Goal: Task Accomplishment & Management: Complete application form

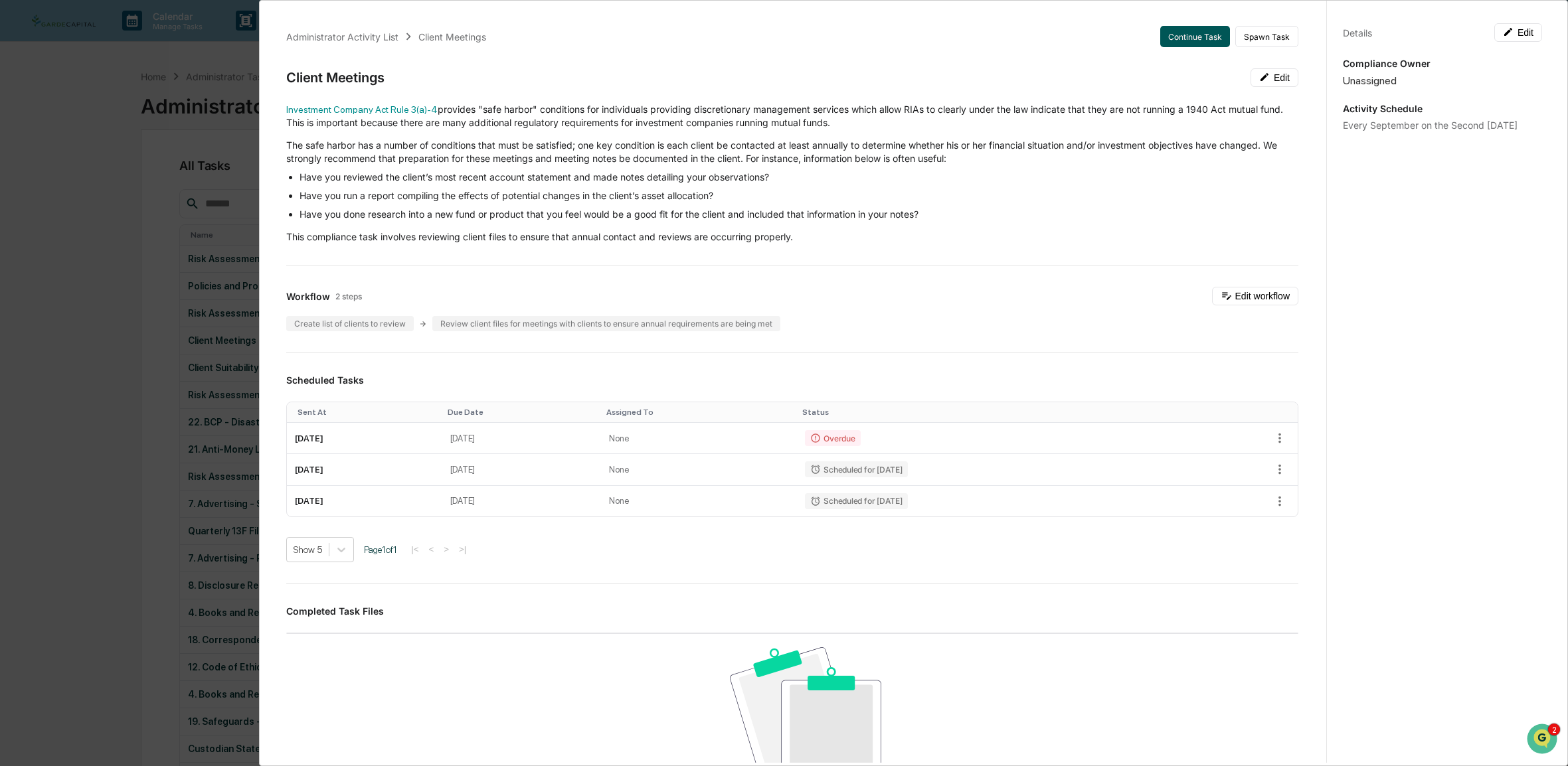
click at [1176, 33] on button "Continue Task" at bounding box center [1195, 36] width 69 height 21
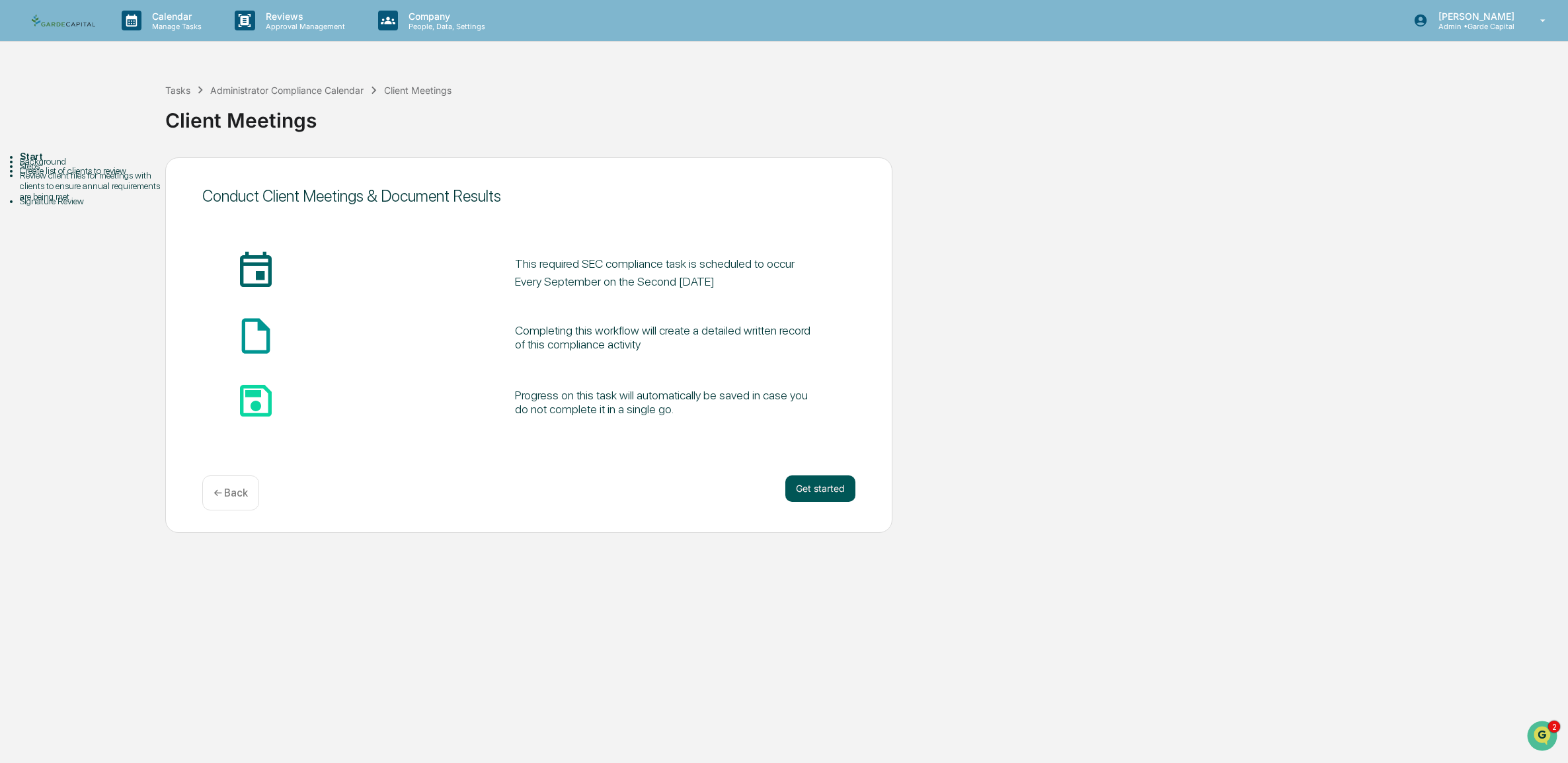
click at [838, 485] on button "Get started" at bounding box center [820, 488] width 70 height 27
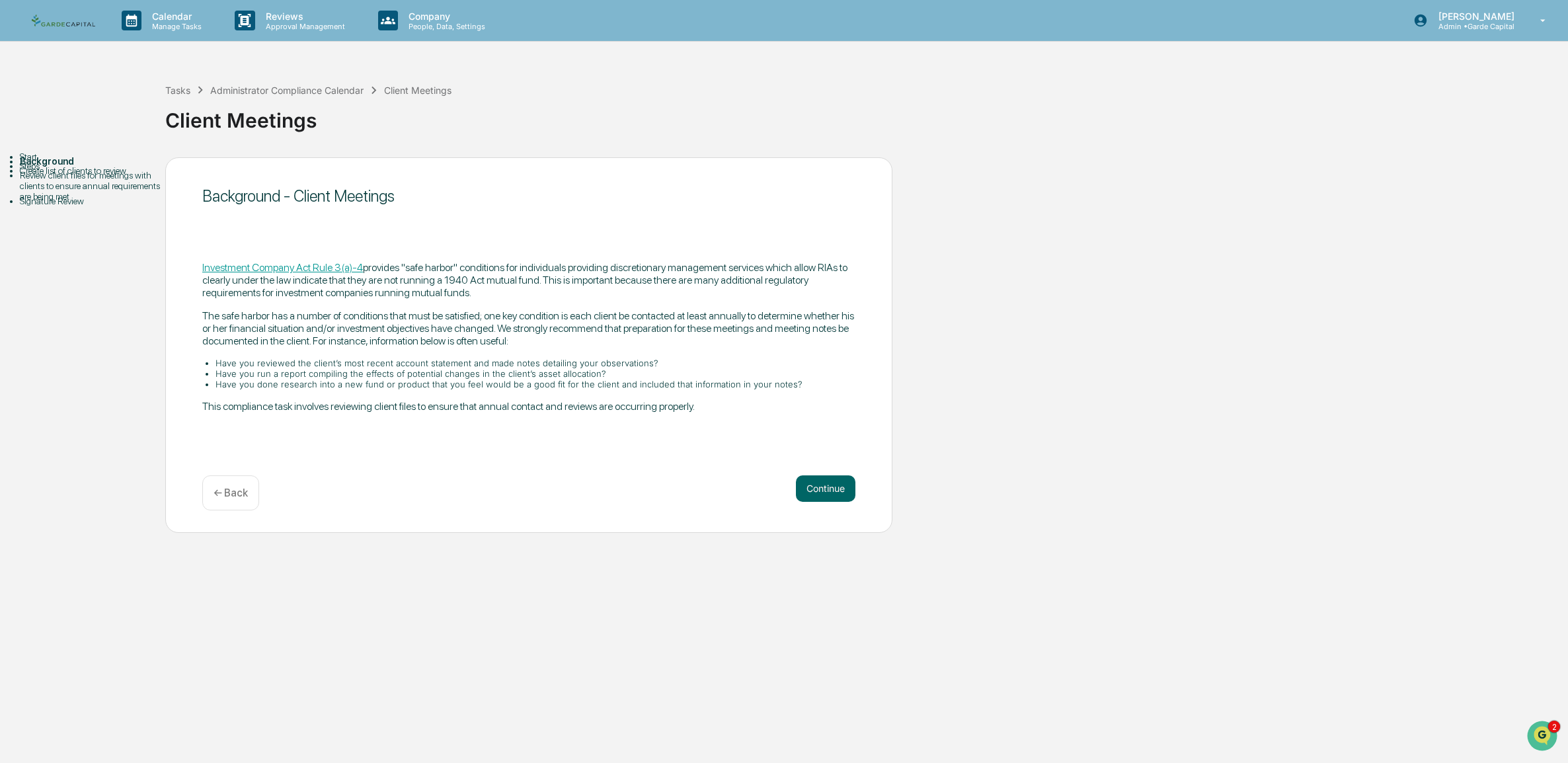
click at [827, 475] on div "Background - Client Meetings Investment Company Act Rule 3(a)-4 provides "safe …" at bounding box center [529, 344] width 727 height 375
click at [821, 492] on button "Continue" at bounding box center [826, 488] width 60 height 27
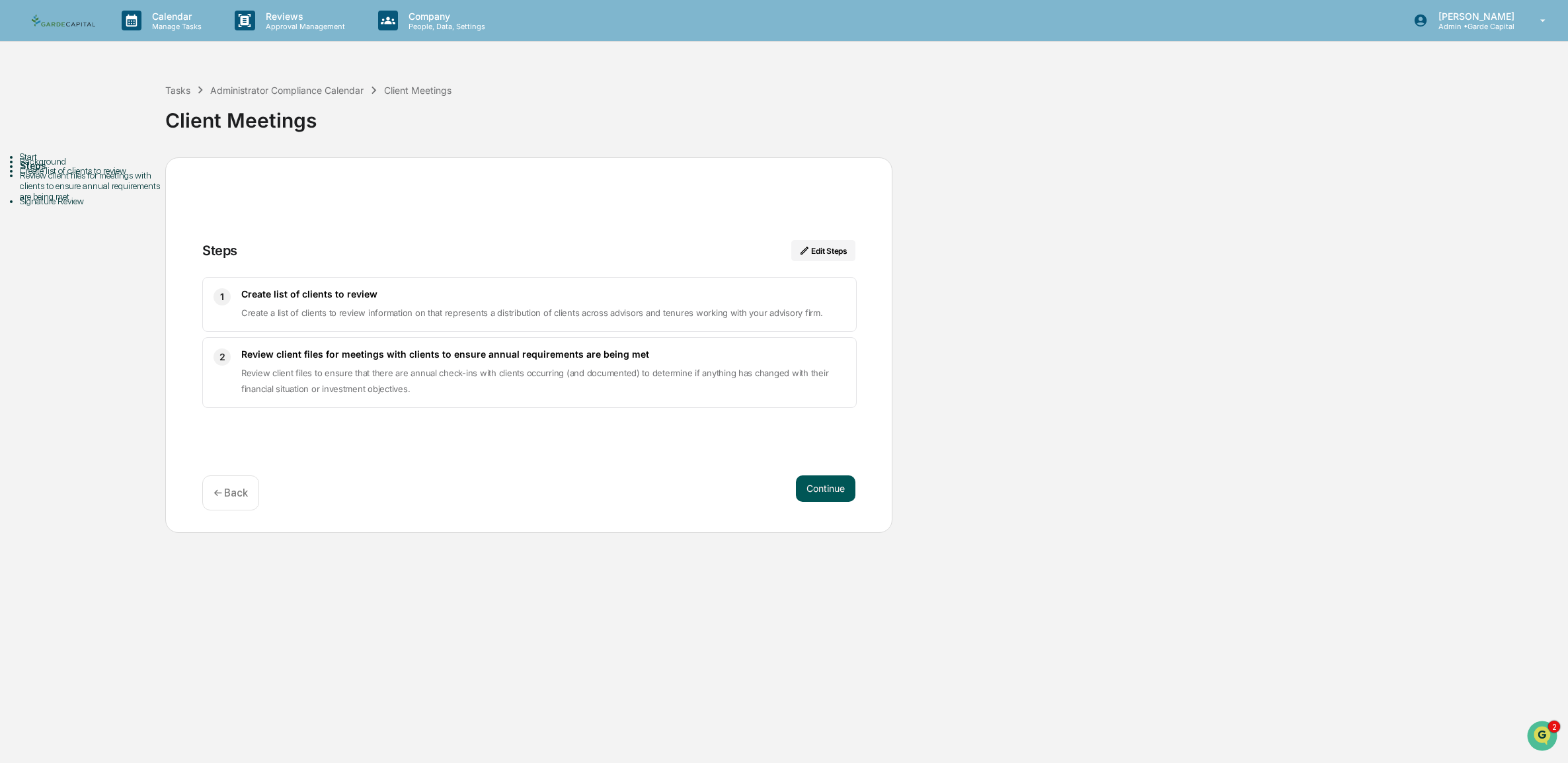
click at [822, 492] on button "Continue" at bounding box center [826, 488] width 60 height 27
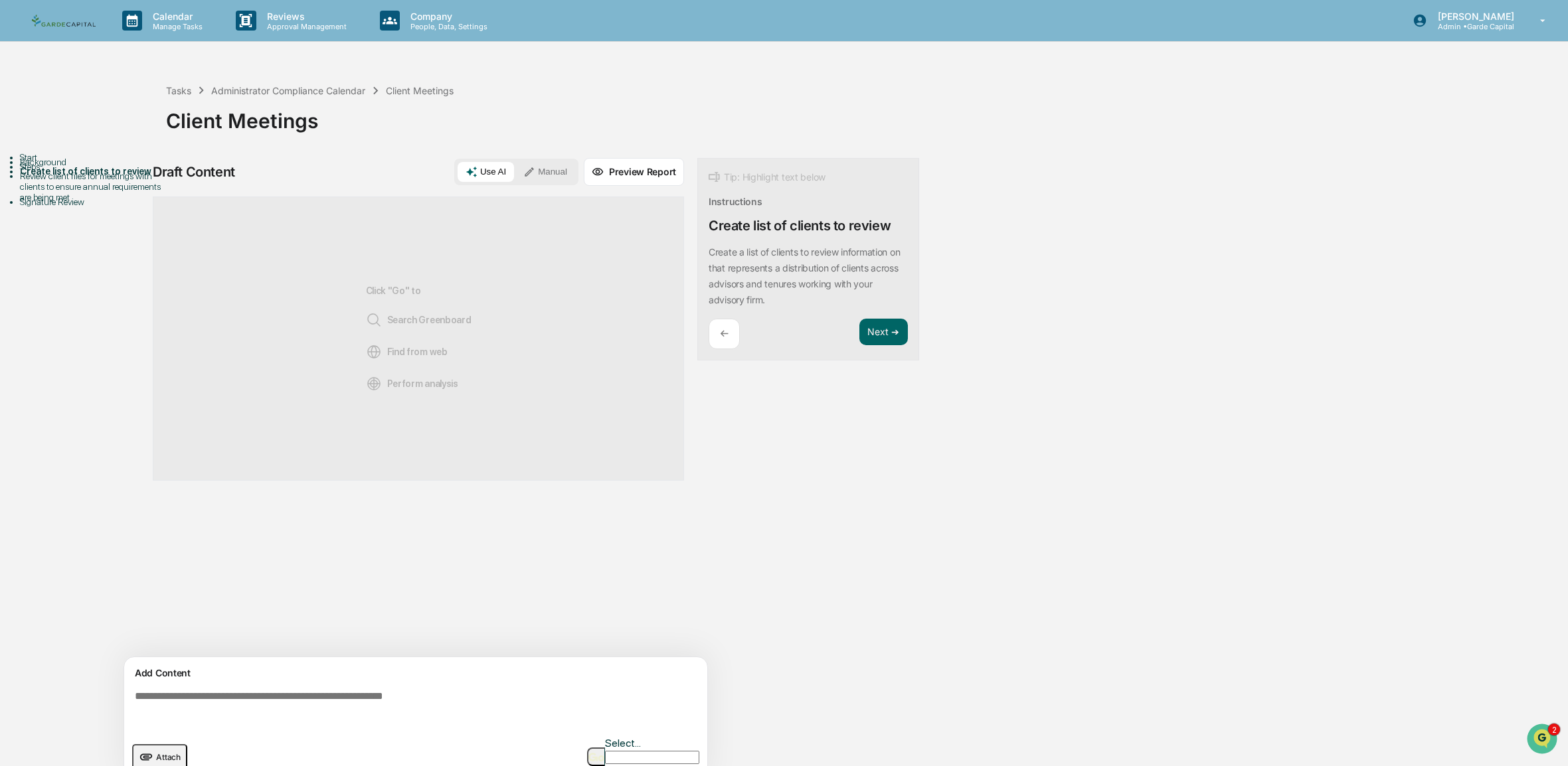
click at [404, 366] on div "Click "Go" to Search Greenboard Find from web Perform analysis" at bounding box center [419, 339] width 105 height 241
click at [409, 332] on div "Click "Go" to Search Greenboard Find from web Perform analysis" at bounding box center [419, 339] width 105 height 241
click at [409, 296] on div "Click "Go" to Search Greenboard Find from web Perform analysis" at bounding box center [419, 339] width 105 height 241
click at [556, 168] on button "Manual" at bounding box center [546, 172] width 60 height 20
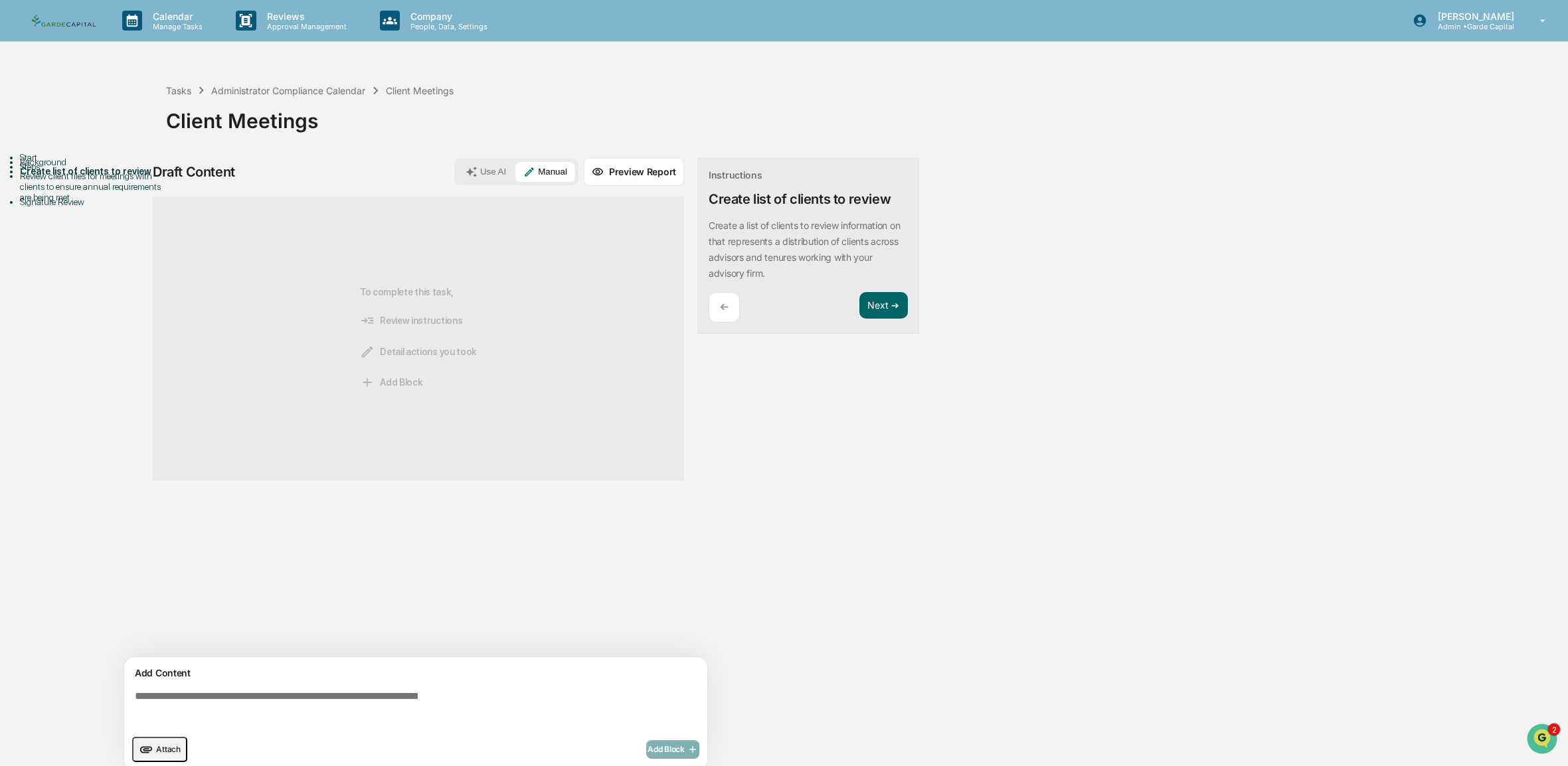
click at [488, 171] on button "Use AI" at bounding box center [486, 172] width 57 height 20
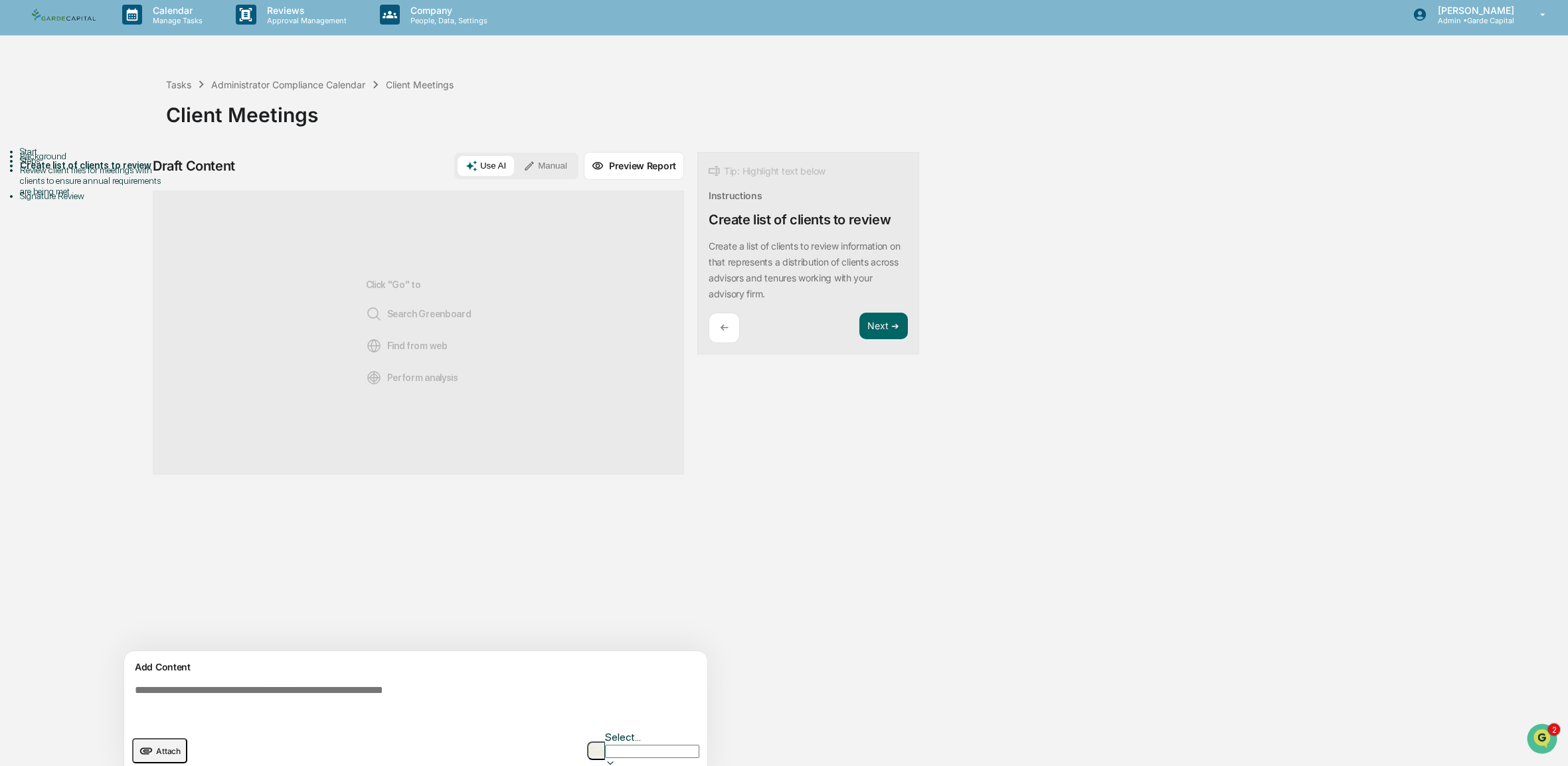
scroll to position [11, 0]
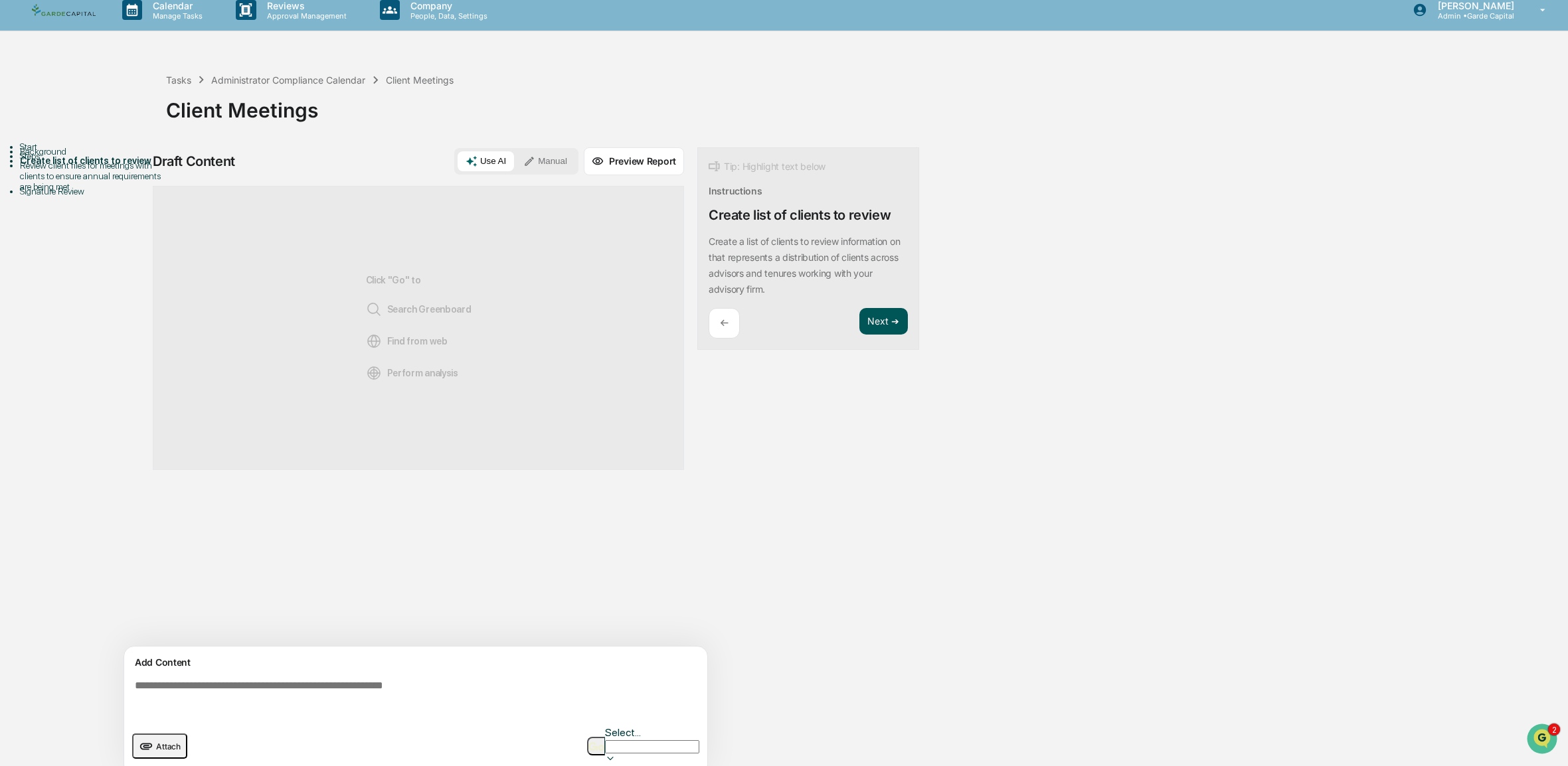
click at [905, 327] on button "Next ➔" at bounding box center [884, 322] width 48 height 28
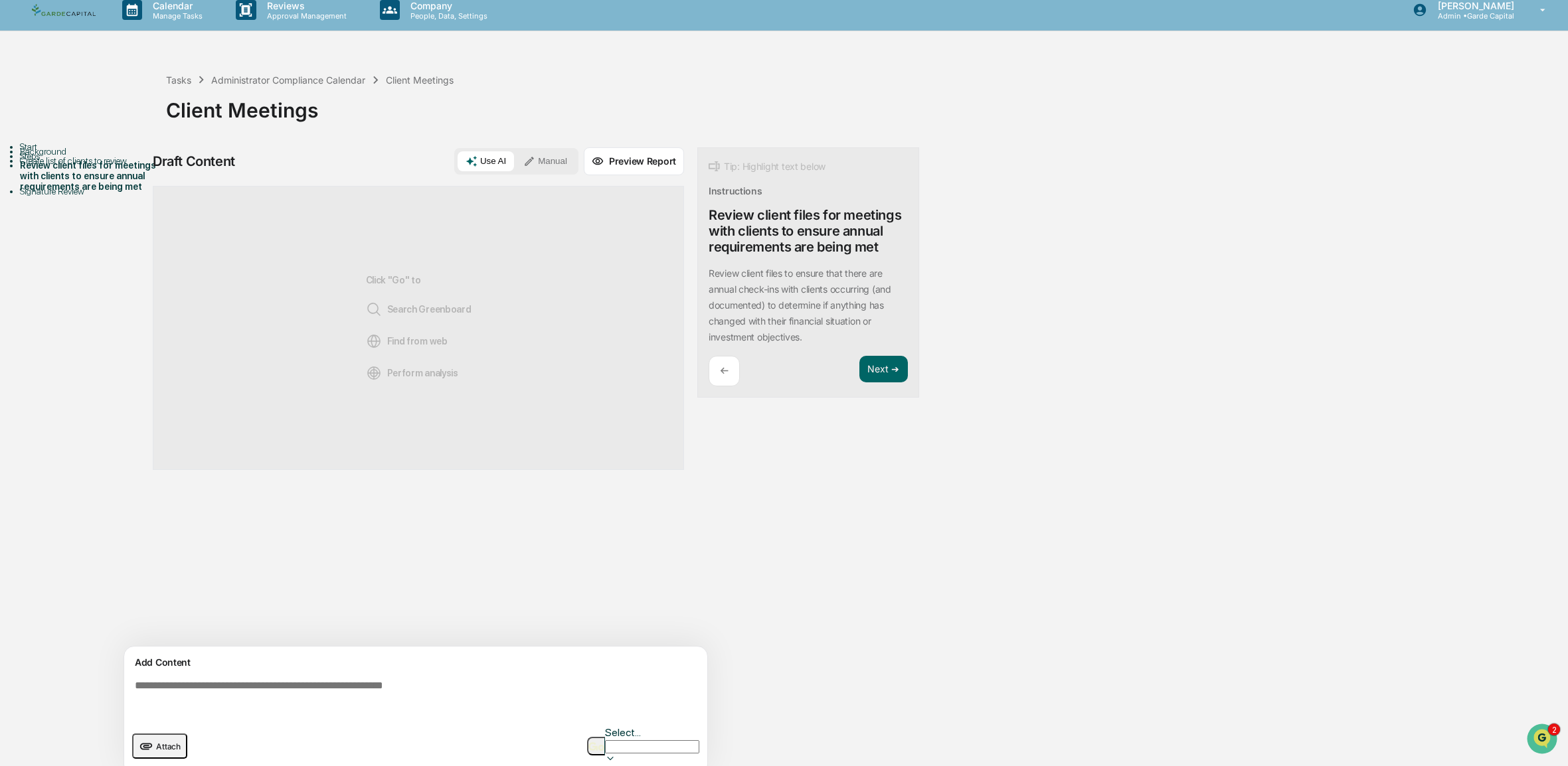
click at [170, 742] on span "Attach" at bounding box center [168, 747] width 24 height 10
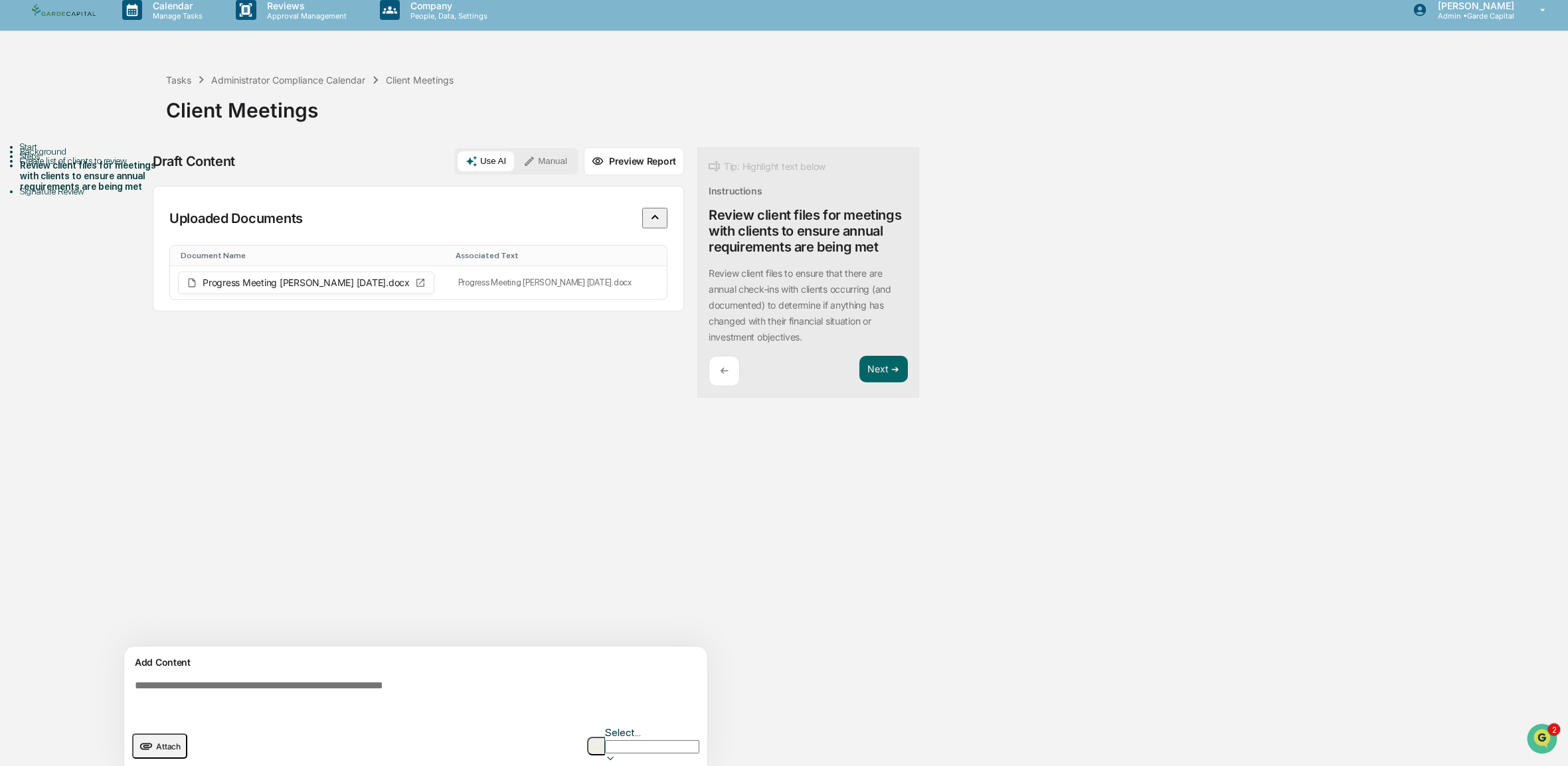
click at [150, 739] on icon "upload document" at bounding box center [145, 746] width 14 height 14
click at [169, 742] on span "Attach" at bounding box center [168, 747] width 24 height 10
click at [166, 742] on span "Attach" at bounding box center [168, 747] width 24 height 10
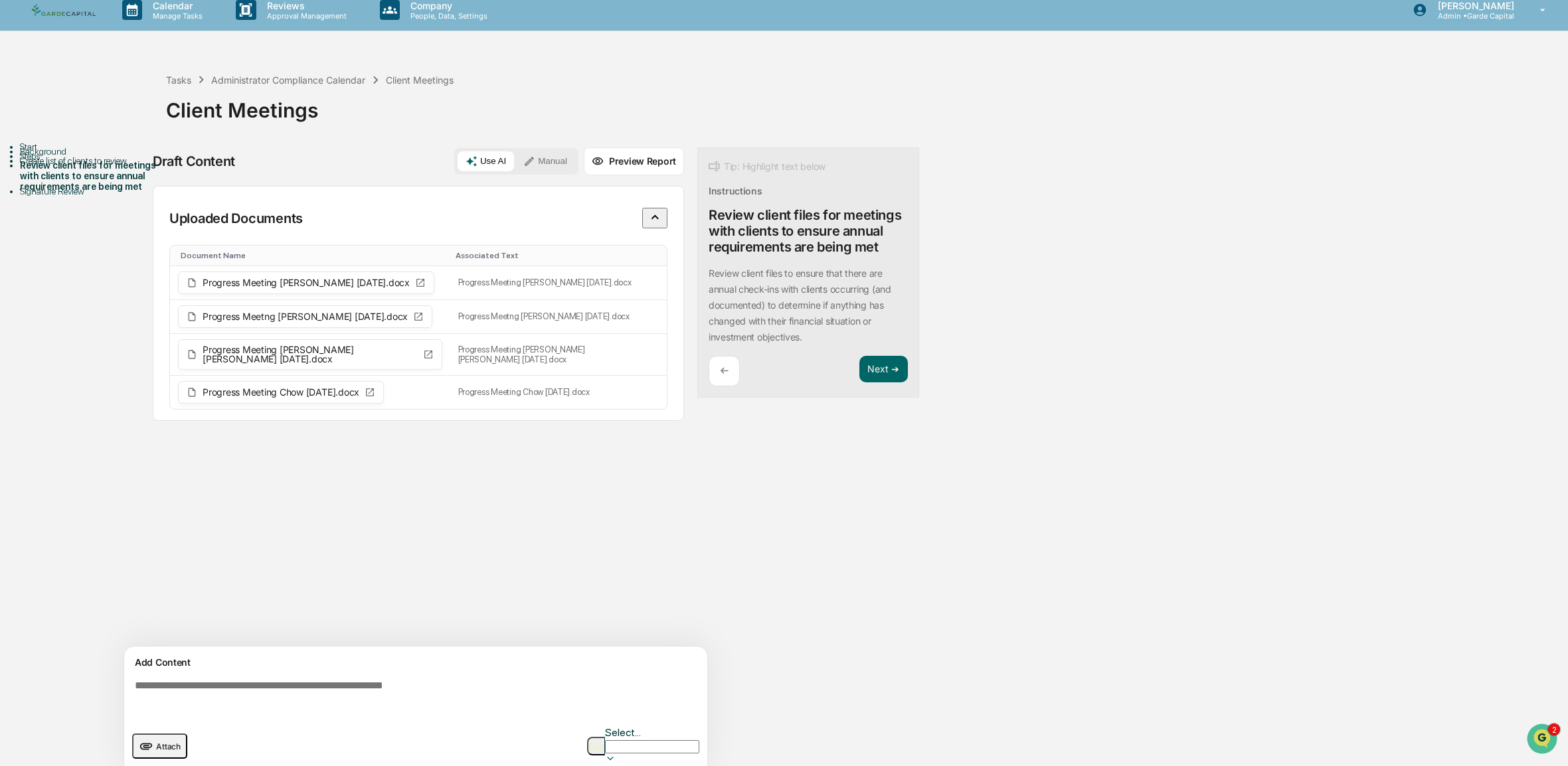
click at [158, 742] on span "Attach" at bounding box center [168, 747] width 24 height 10
click at [604, 743] on img "button" at bounding box center [596, 747] width 16 height 8
